Goal: Navigation & Orientation: Find specific page/section

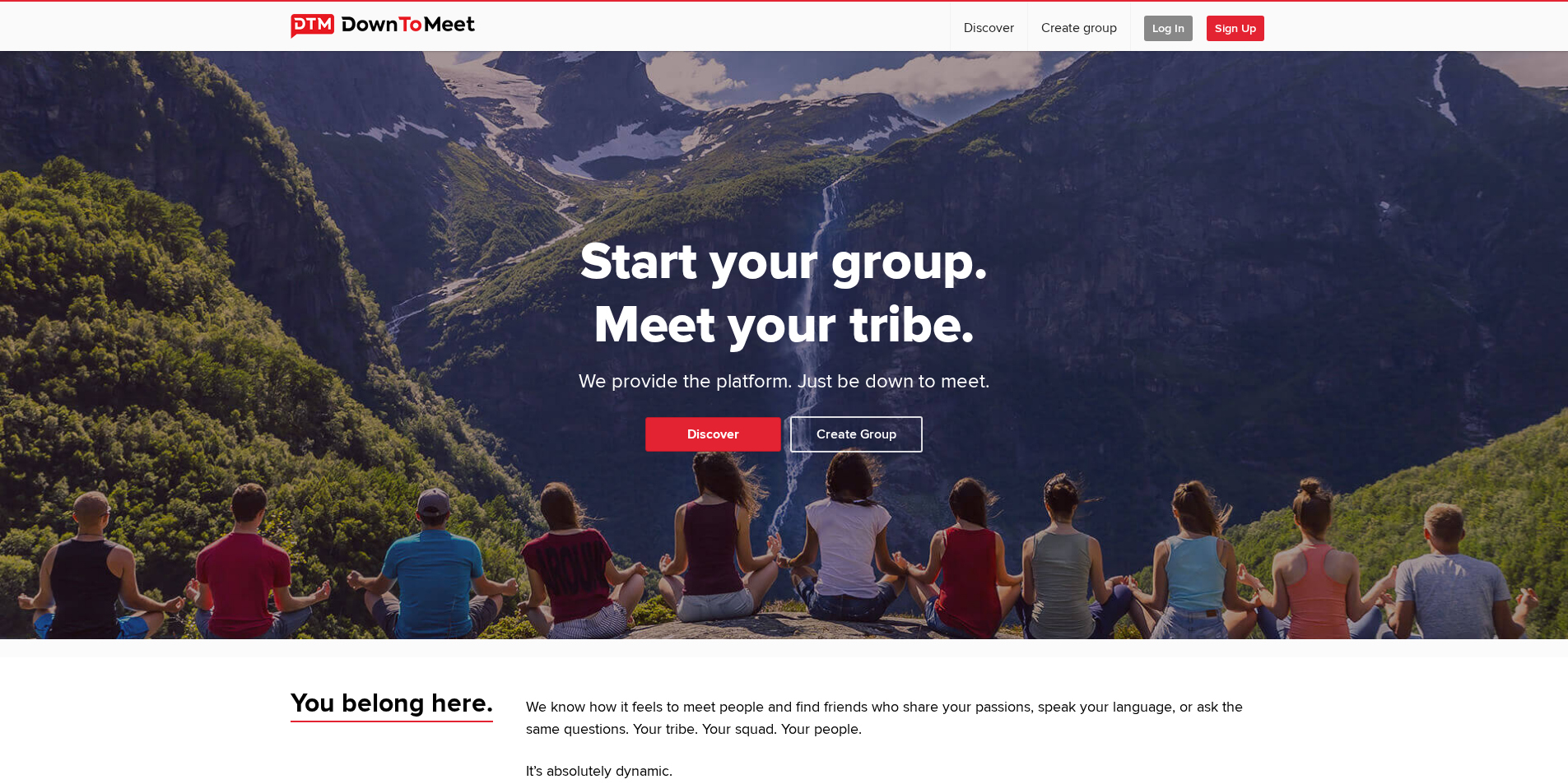
click at [679, 414] on div "Start your group. Meet your tribe. We provide the platform. Just be down to mee…" at bounding box center [784, 344] width 1568 height 588
click at [671, 427] on link "Discover" at bounding box center [712, 434] width 135 height 35
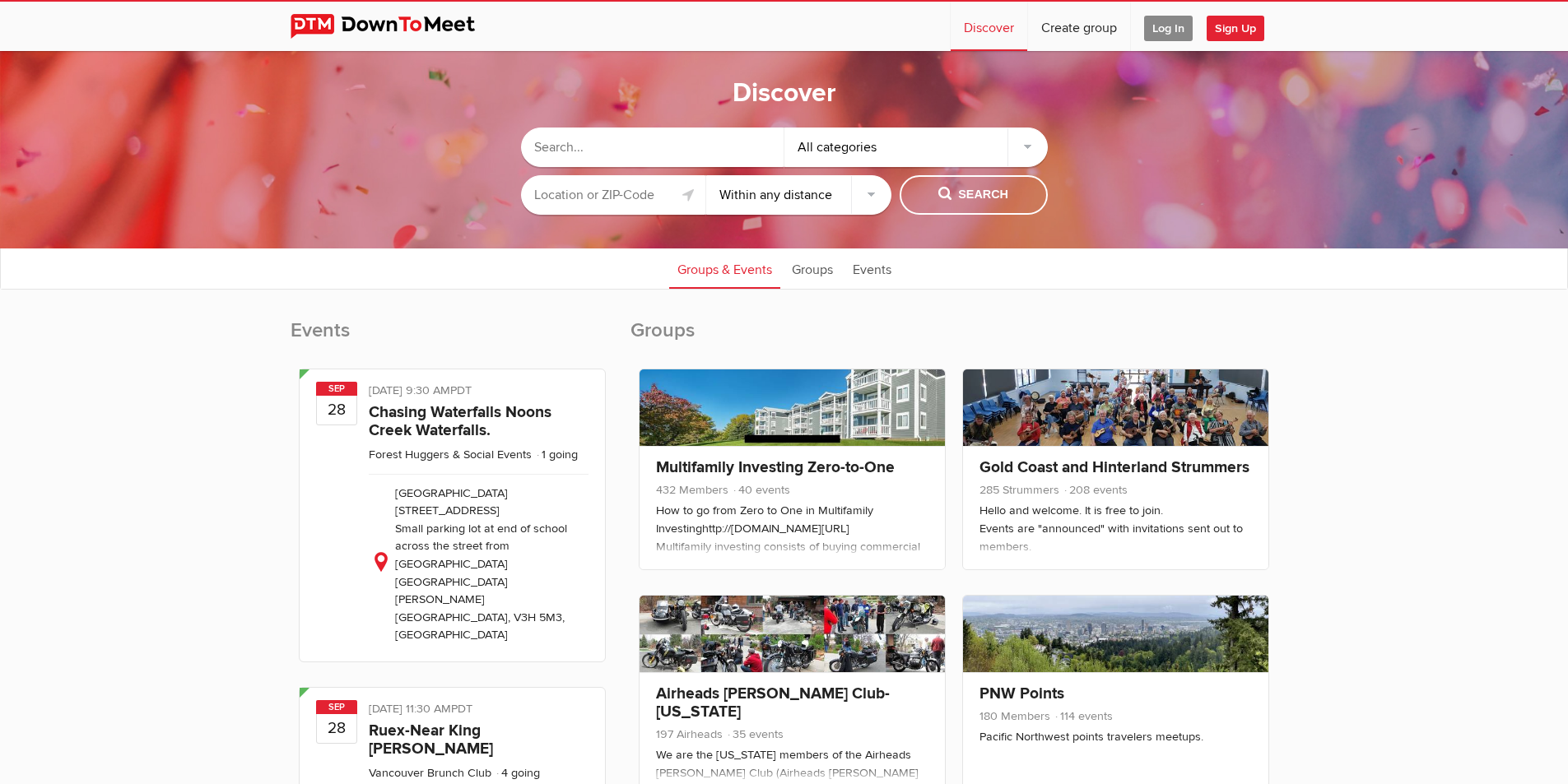
click at [785, 205] on select "Within 10 miles Within 25 miles Within 50 miles Within 100 miles Within any dis…" at bounding box center [799, 195] width 185 height 39
click at [769, 191] on select "Within 10 miles Within 25 miles Within 50 miles Within 100 miles Within any dis…" at bounding box center [799, 195] width 185 height 39
click at [706, 176] on select "Within 10 miles Within 25 miles Within 50 miles Within 100 miles Within any dis…" at bounding box center [799, 195] width 185 height 39
click at [801, 187] on select "Within 10 miles Within 25 miles Within 50 miles Within 100 miles Within any dis…" at bounding box center [799, 195] width 185 height 39
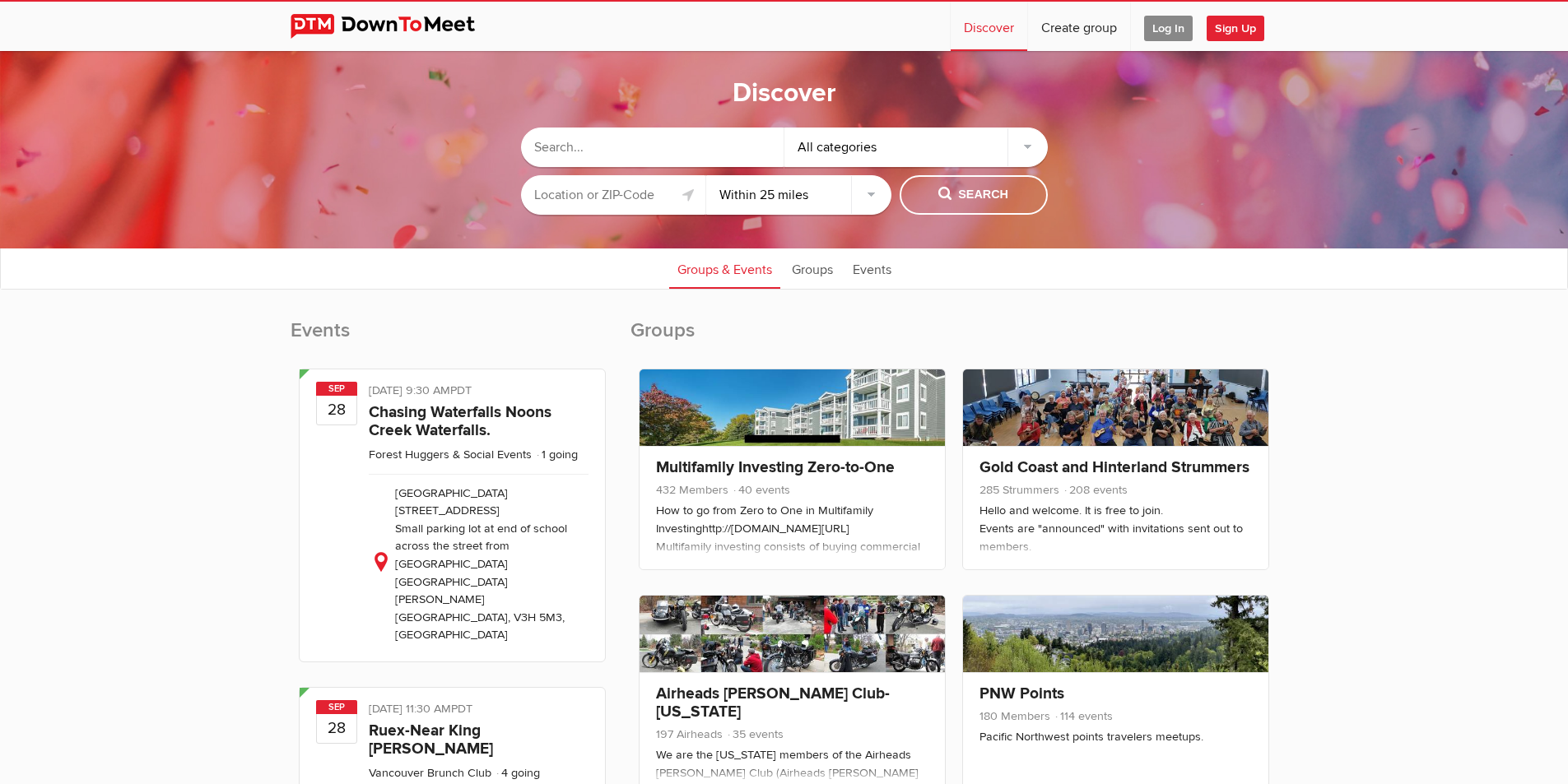
select select "10"
click at [706, 176] on select "Within 10 miles Within 25 miles Within 50 miles Within 100 miles Within any dis…" at bounding box center [799, 195] width 185 height 39
click at [568, 134] on input "text" at bounding box center [652, 147] width 263 height 39
click at [580, 205] on input "text" at bounding box center [614, 195] width 185 height 39
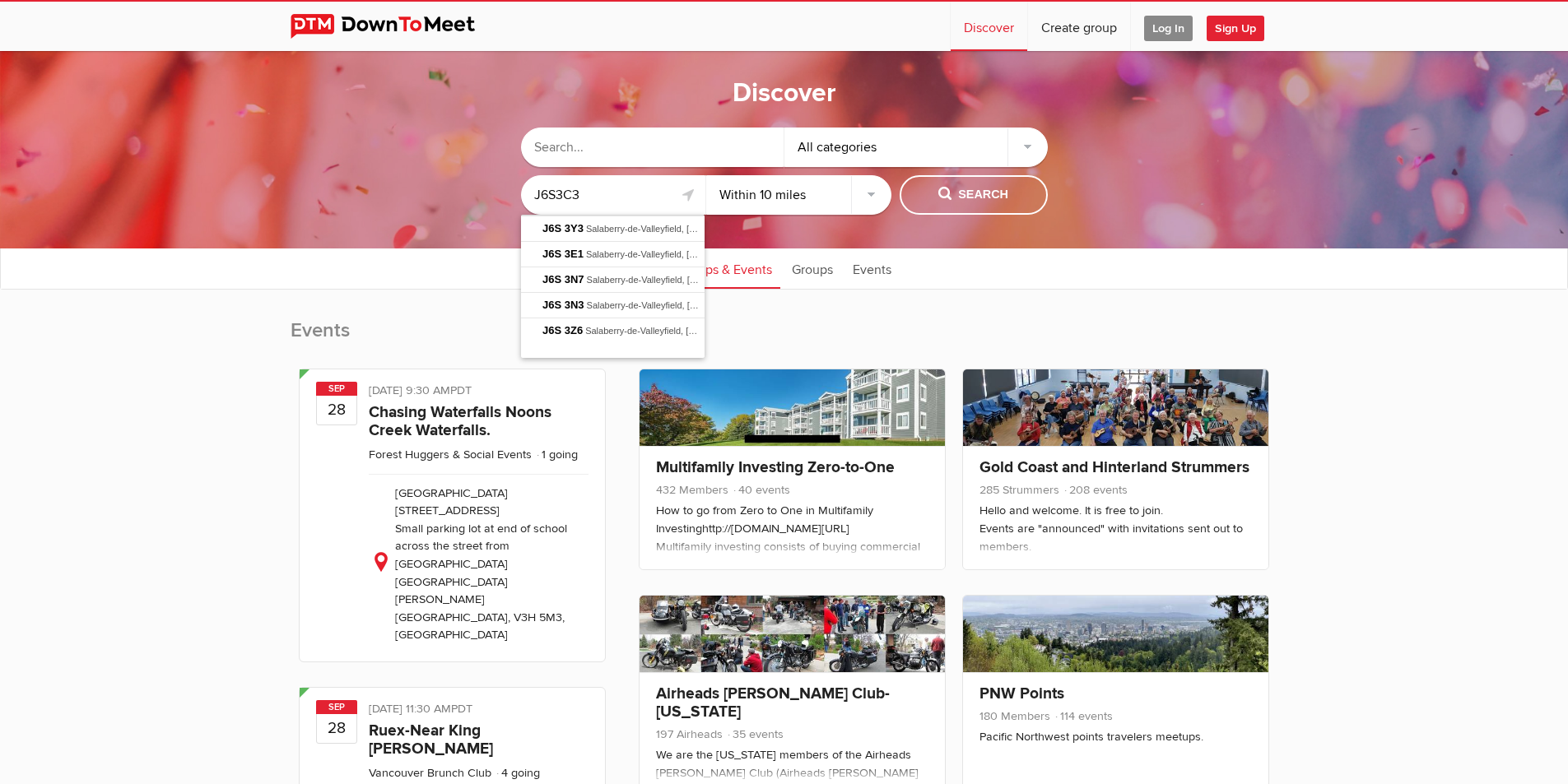
type input "J6S3C3"
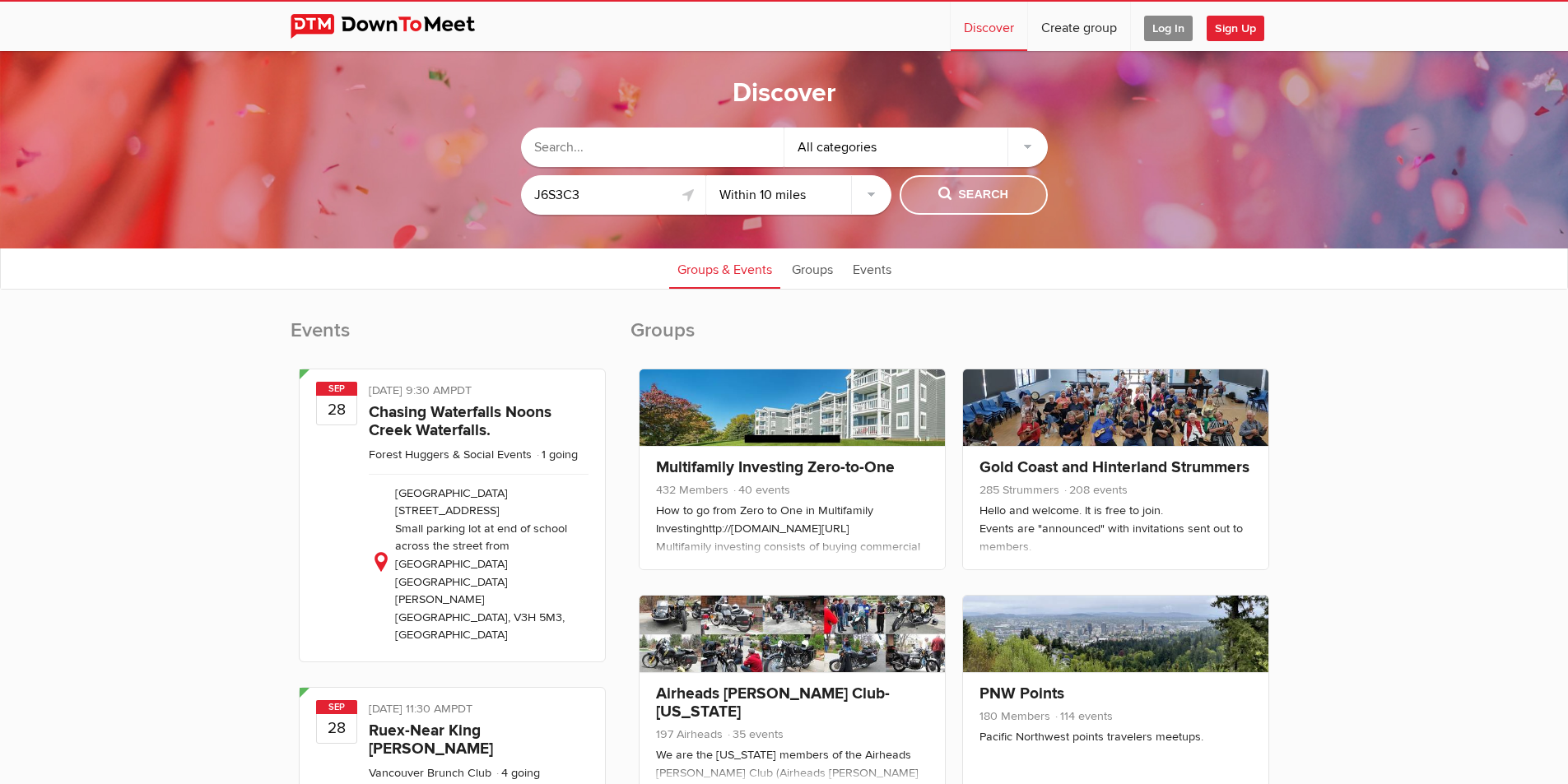
click at [938, 209] on button "Search" at bounding box center [973, 195] width 148 height 39
click at [961, 198] on span "Search" at bounding box center [973, 195] width 70 height 18
click at [877, 148] on div "All categories" at bounding box center [915, 147] width 263 height 39
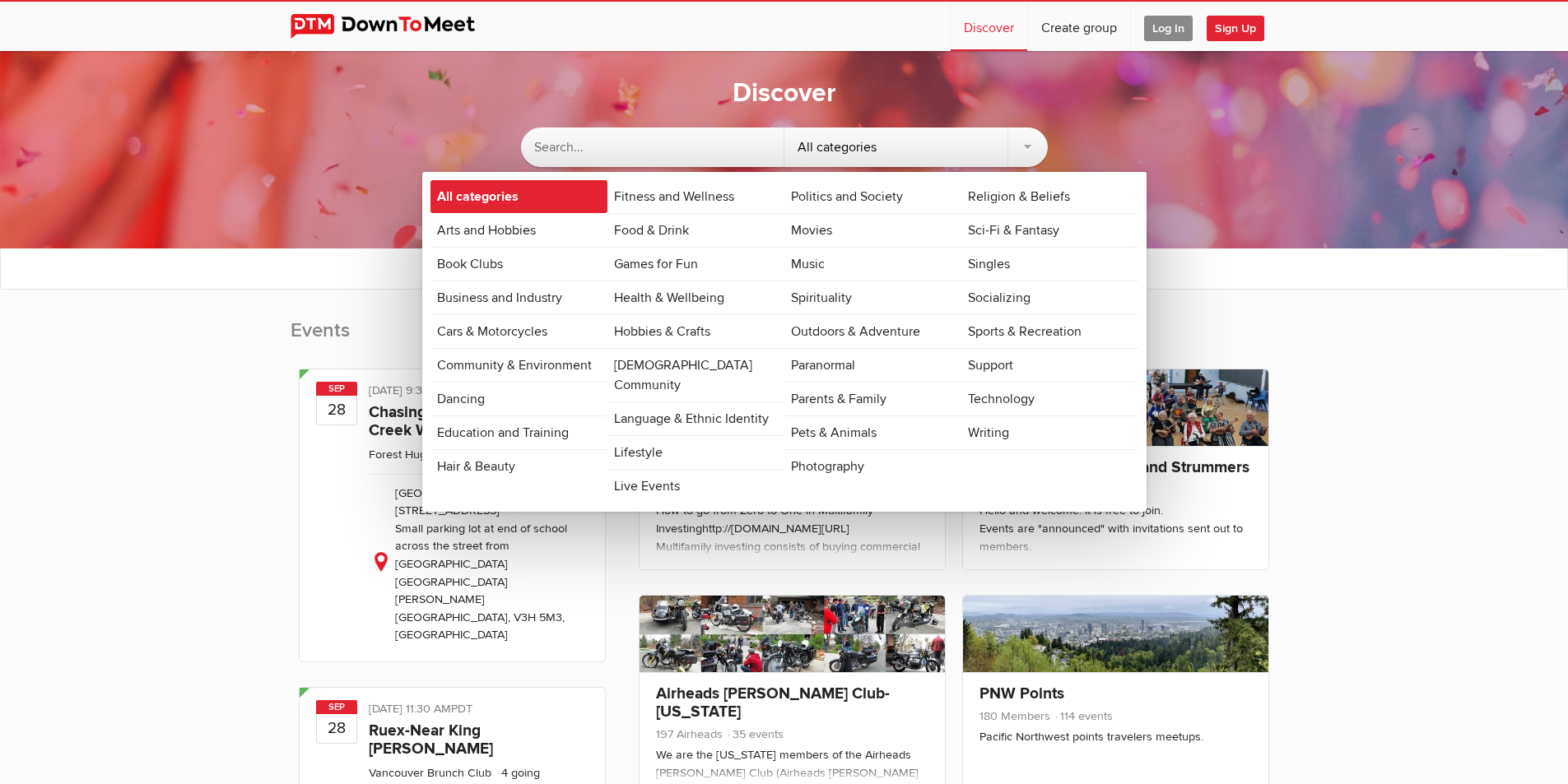
click at [468, 191] on link "All categories" at bounding box center [518, 197] width 177 height 33
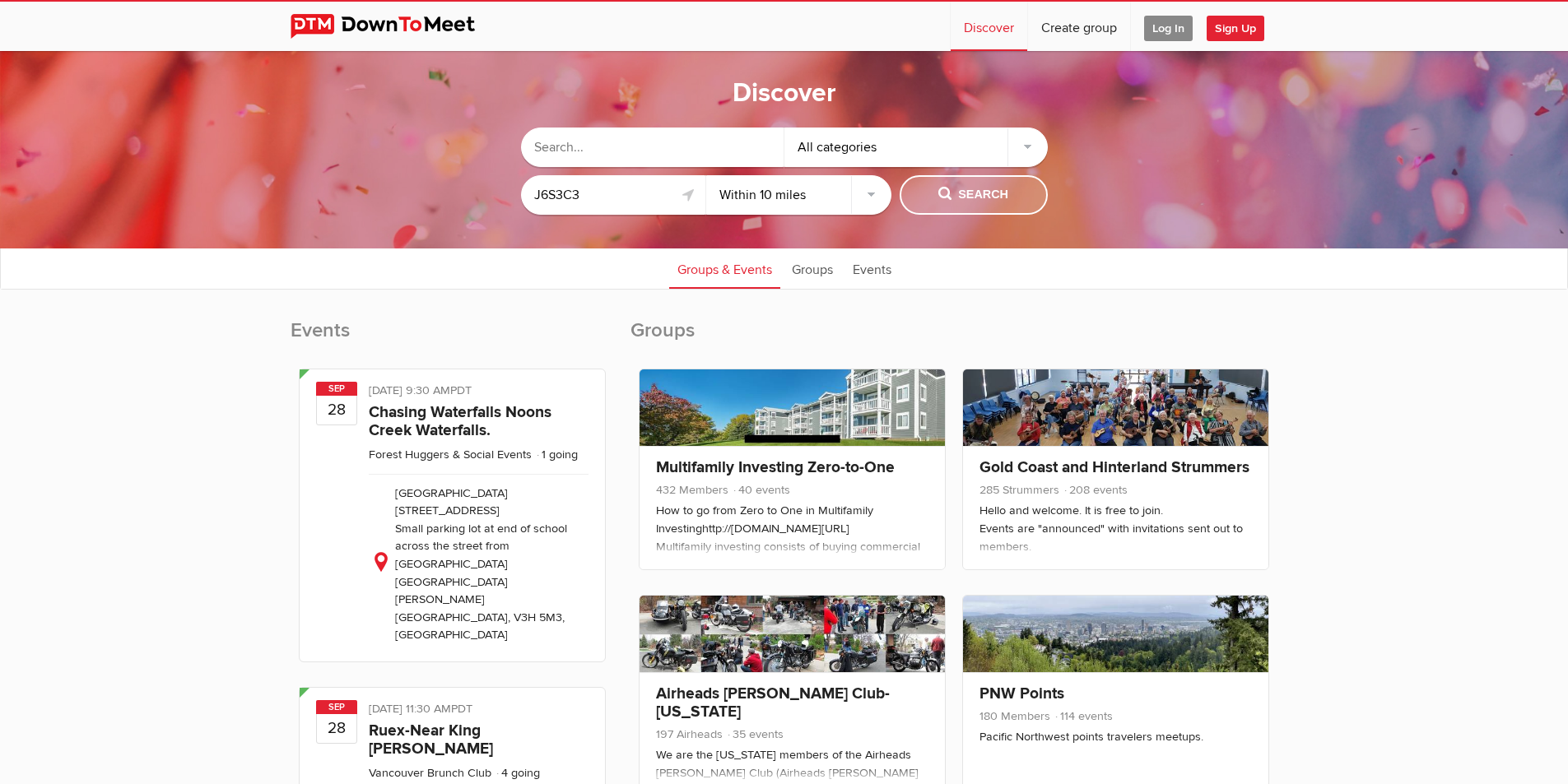
click at [946, 185] on button "Search" at bounding box center [973, 195] width 148 height 39
click at [822, 272] on link "Groups" at bounding box center [812, 267] width 58 height 41
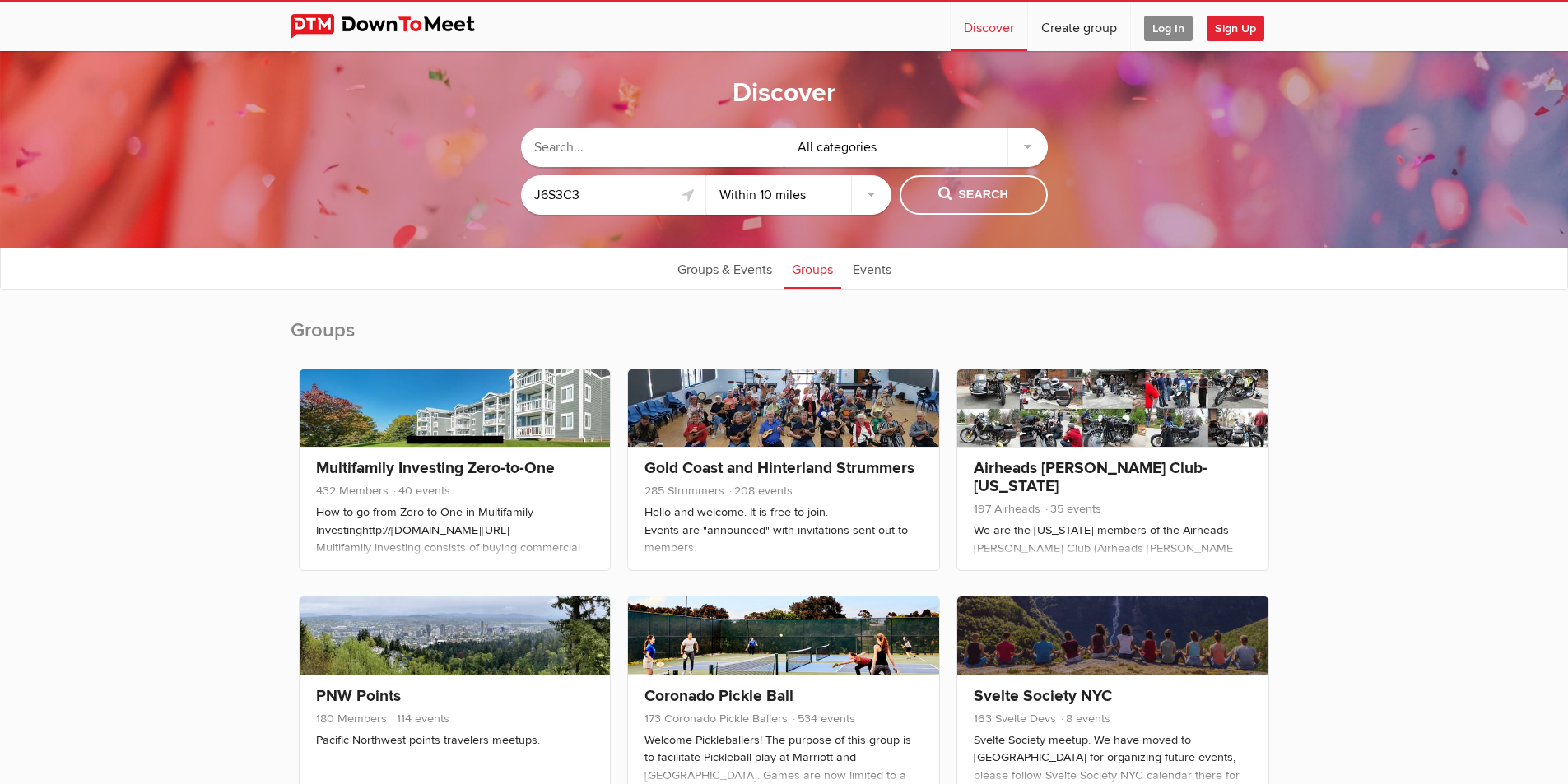
click at [744, 188] on select "Within 10 miles Within 25 miles Within 50 miles Within 100 miles Within any dis…" at bounding box center [799, 195] width 185 height 39
click at [706, 176] on select "Within 10 miles Within 25 miles Within 50 miles Within 100 miles Within any dis…" at bounding box center [799, 195] width 185 height 39
click at [989, 192] on span "Search" at bounding box center [973, 195] width 70 height 18
